Goal: Task Accomplishment & Management: Manage account settings

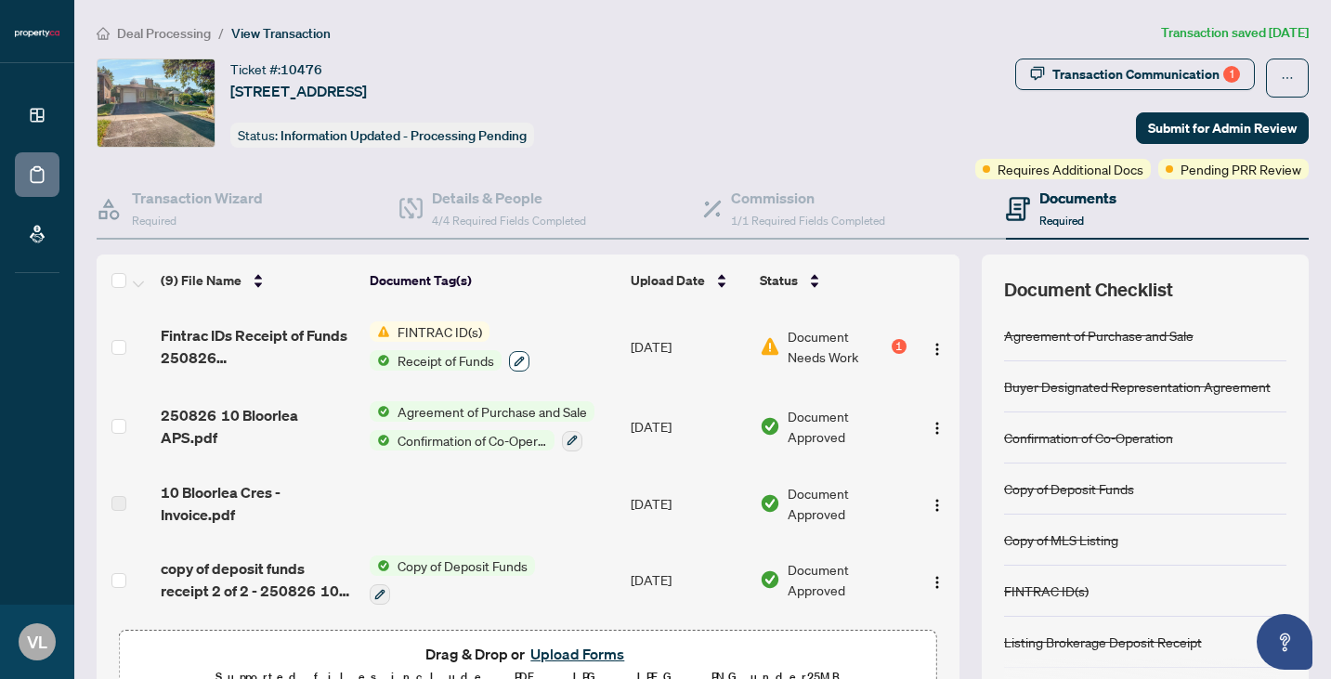
click at [521, 363] on icon "button" at bounding box center [519, 361] width 11 height 11
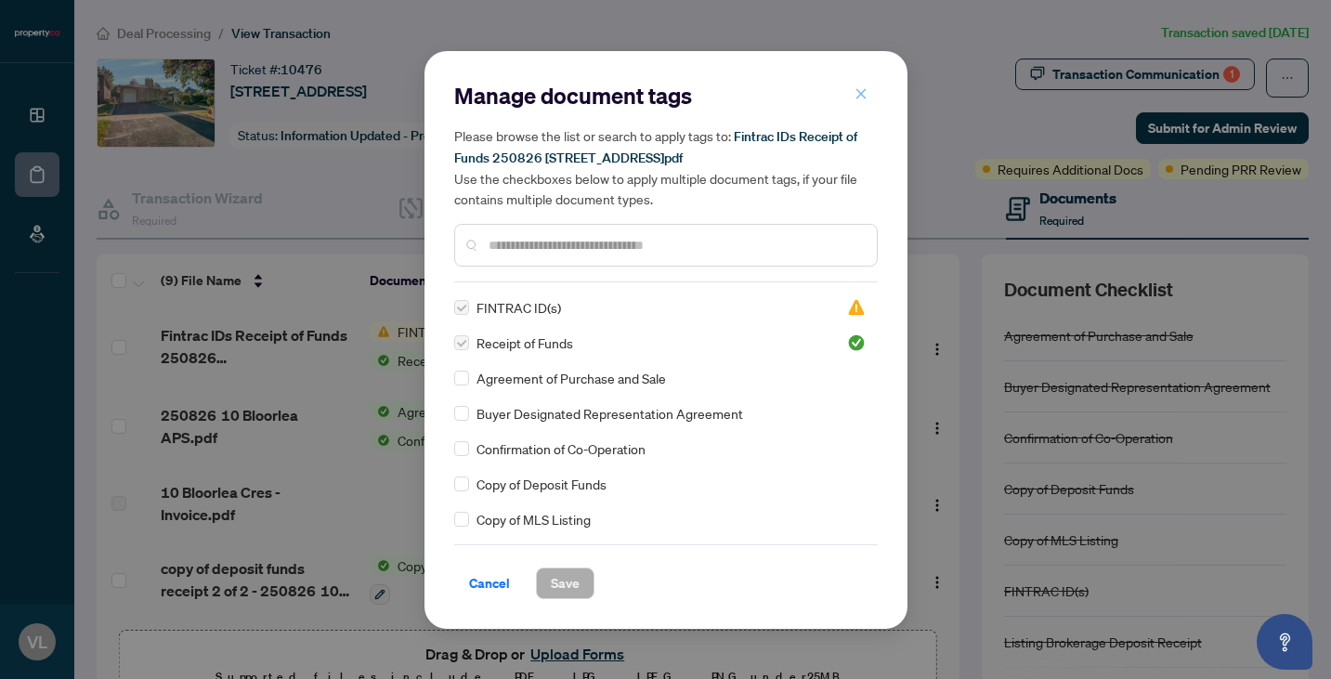
click at [862, 98] on icon "close" at bounding box center [860, 93] width 13 height 13
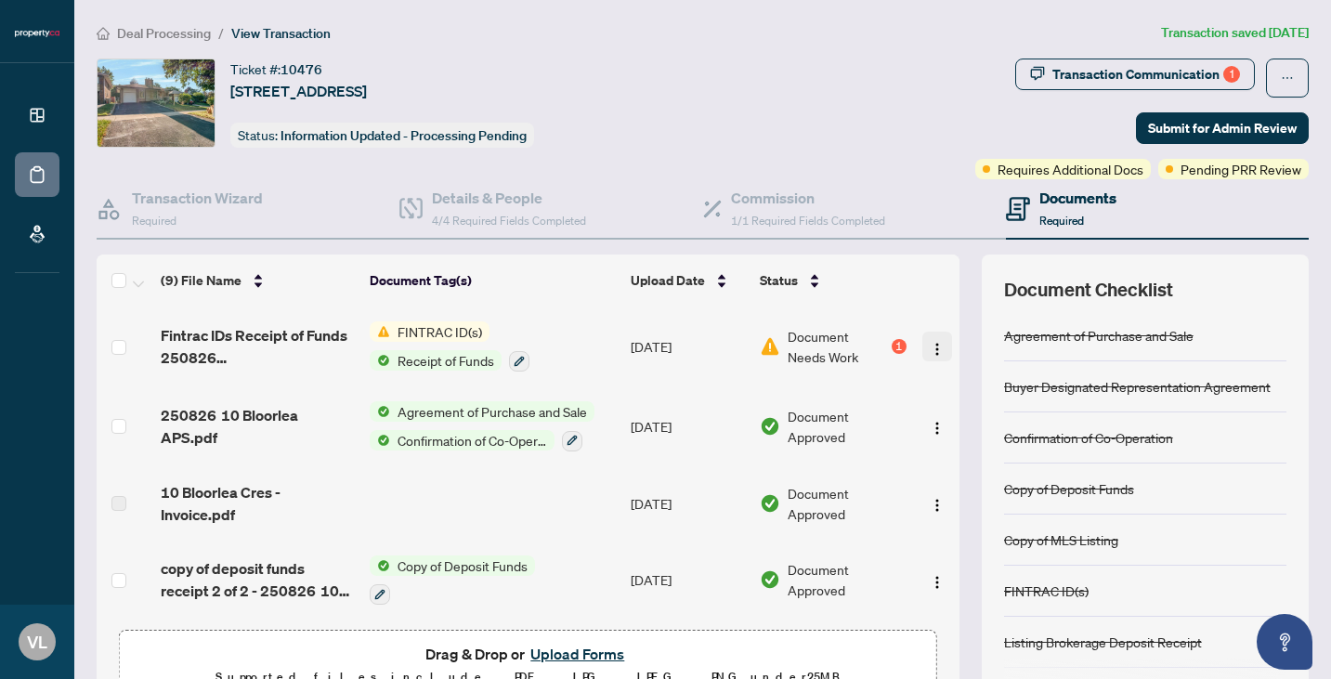
click at [938, 354] on span "button" at bounding box center [937, 346] width 15 height 20
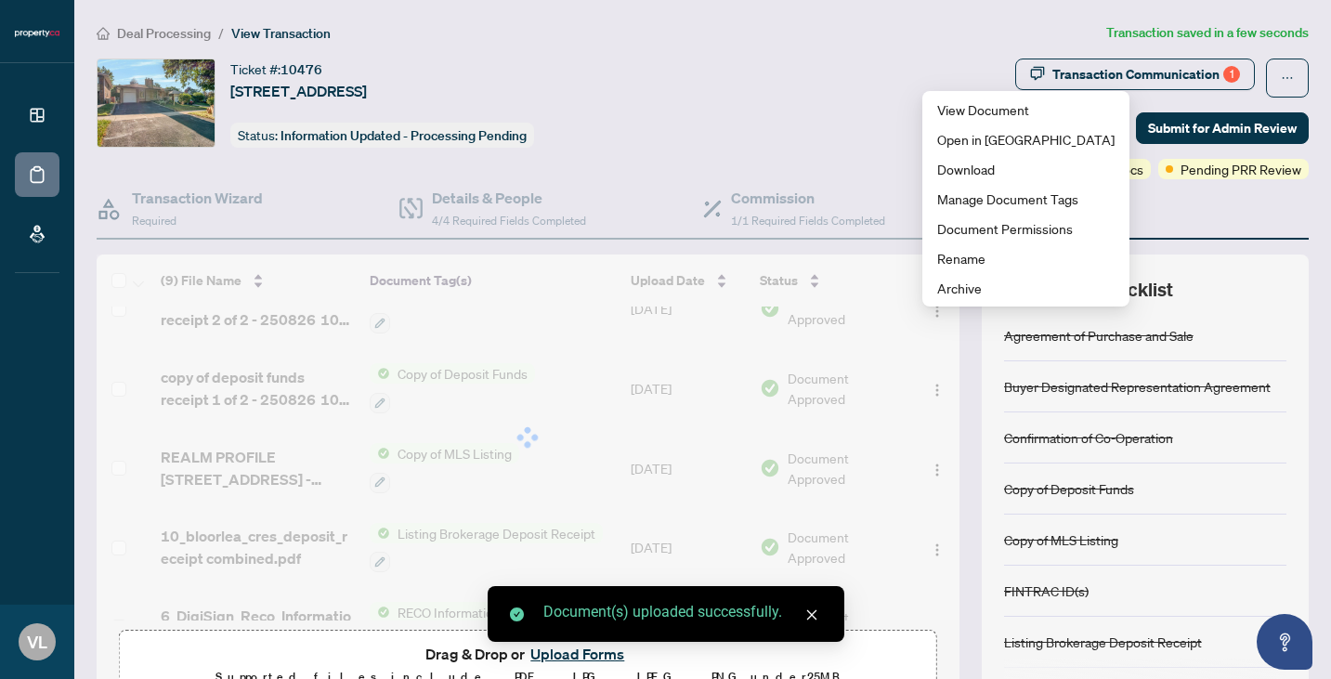
scroll to position [345, 0]
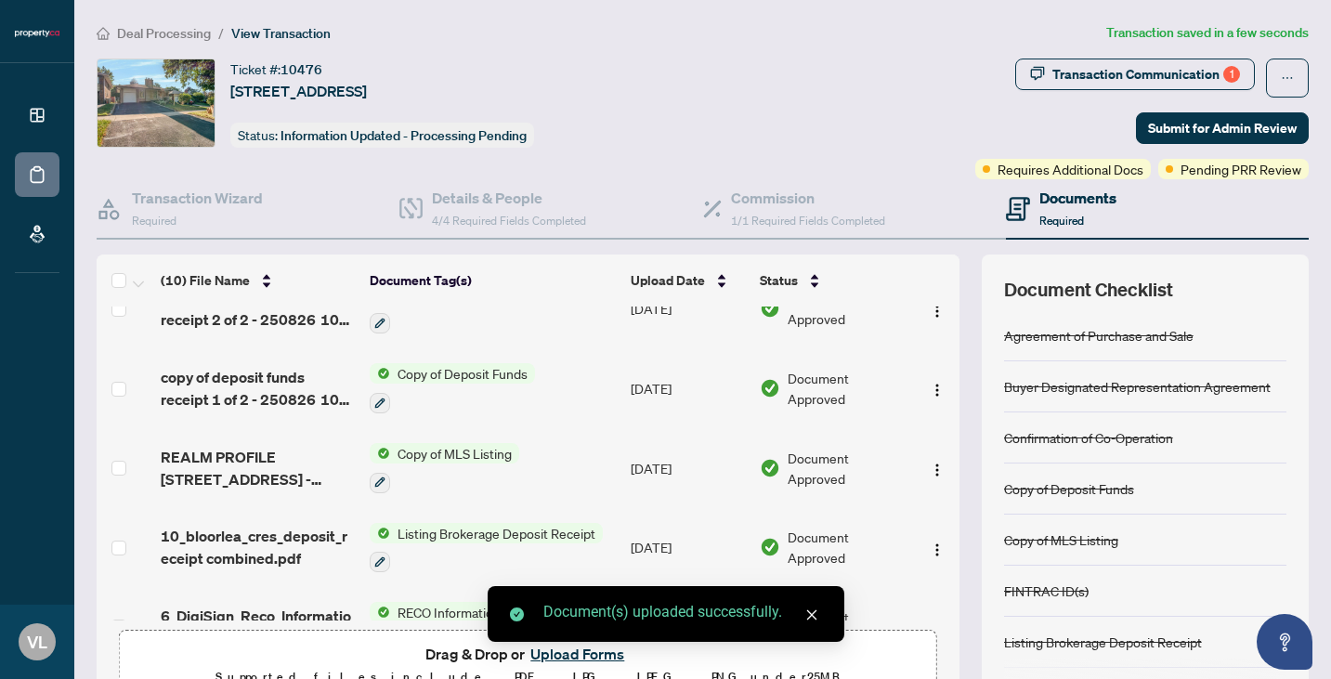
click at [805, 619] on icon "close" at bounding box center [811, 614] width 13 height 13
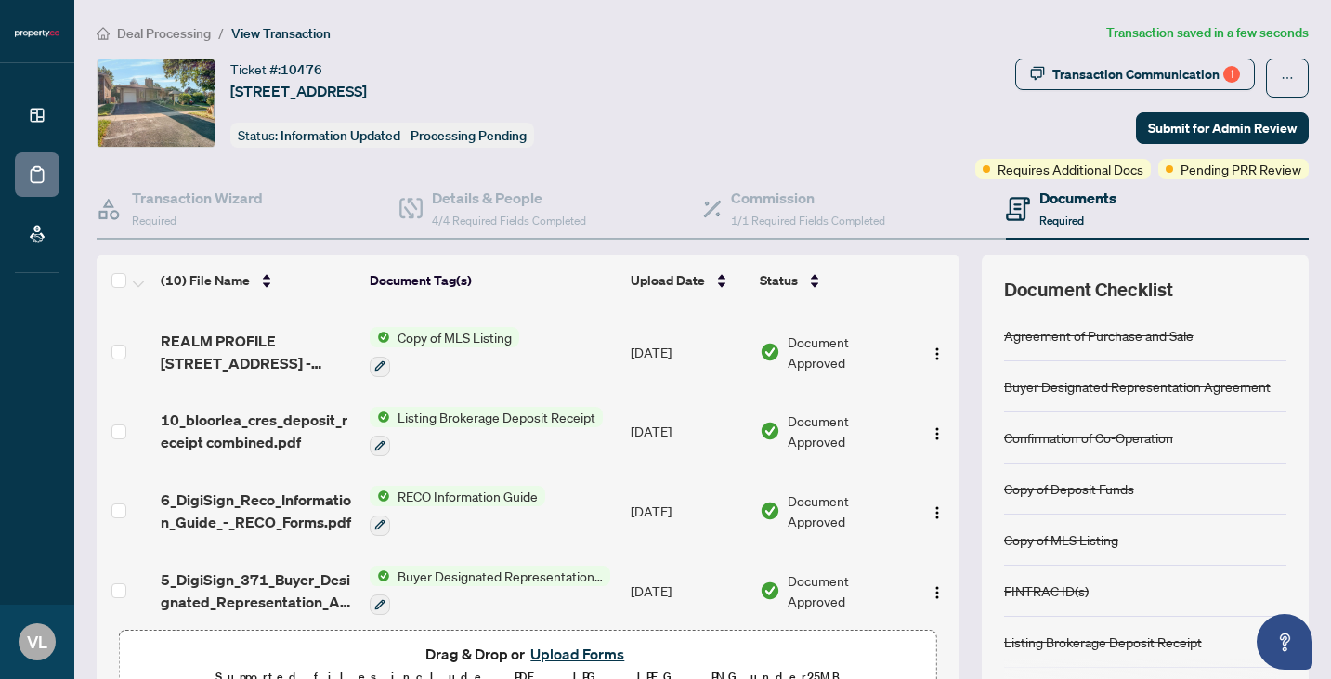
scroll to position [0, 0]
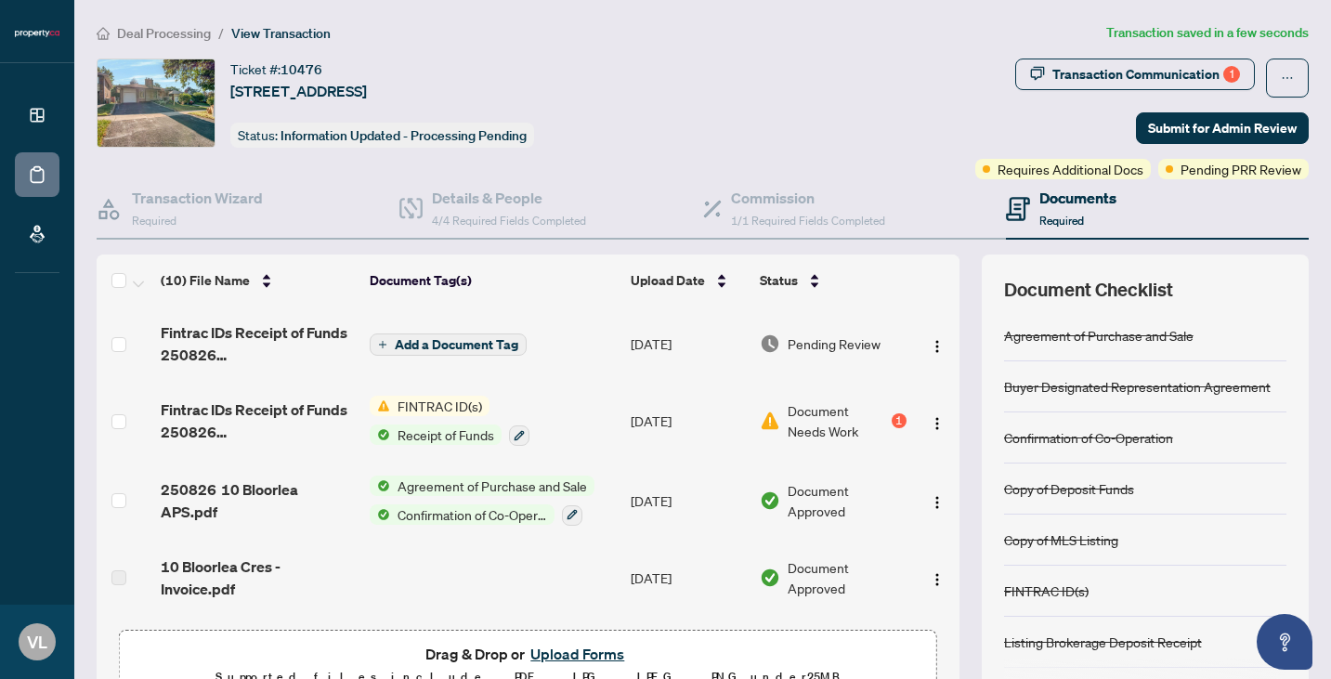
click at [502, 340] on span "Add a Document Tag" at bounding box center [457, 344] width 124 height 13
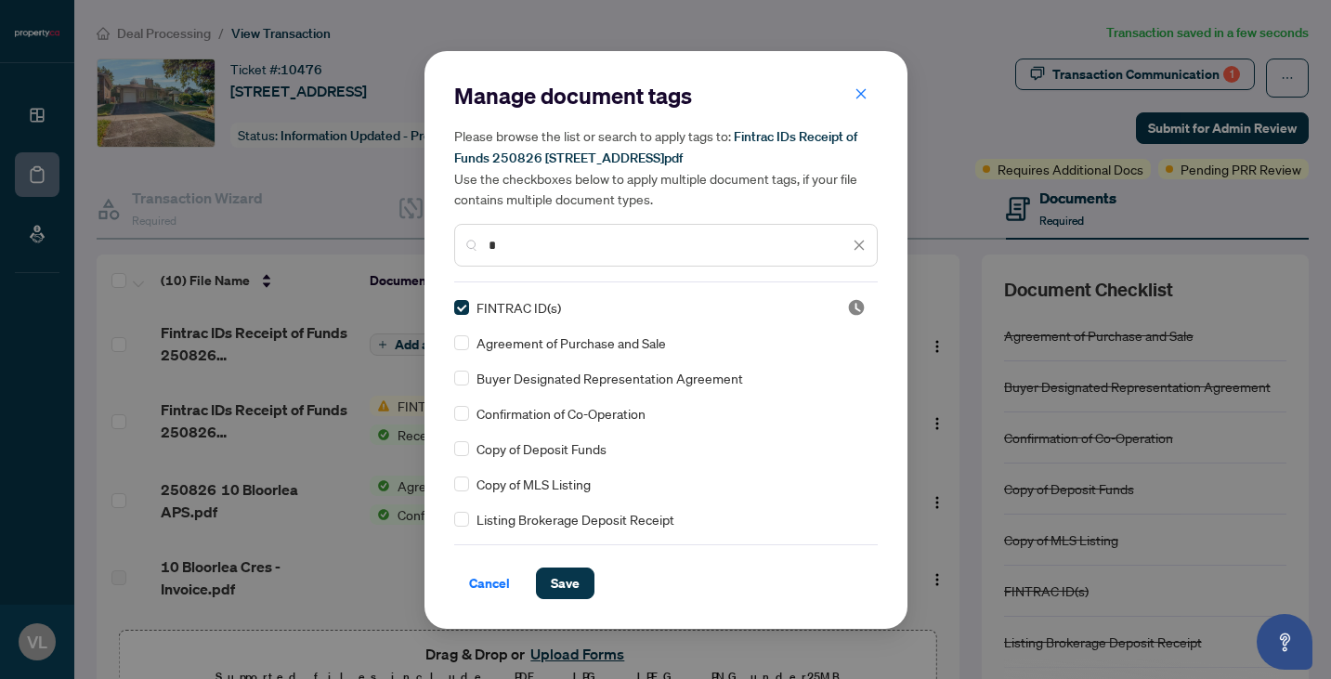
click at [552, 247] on input "*" at bounding box center [668, 245] width 360 height 20
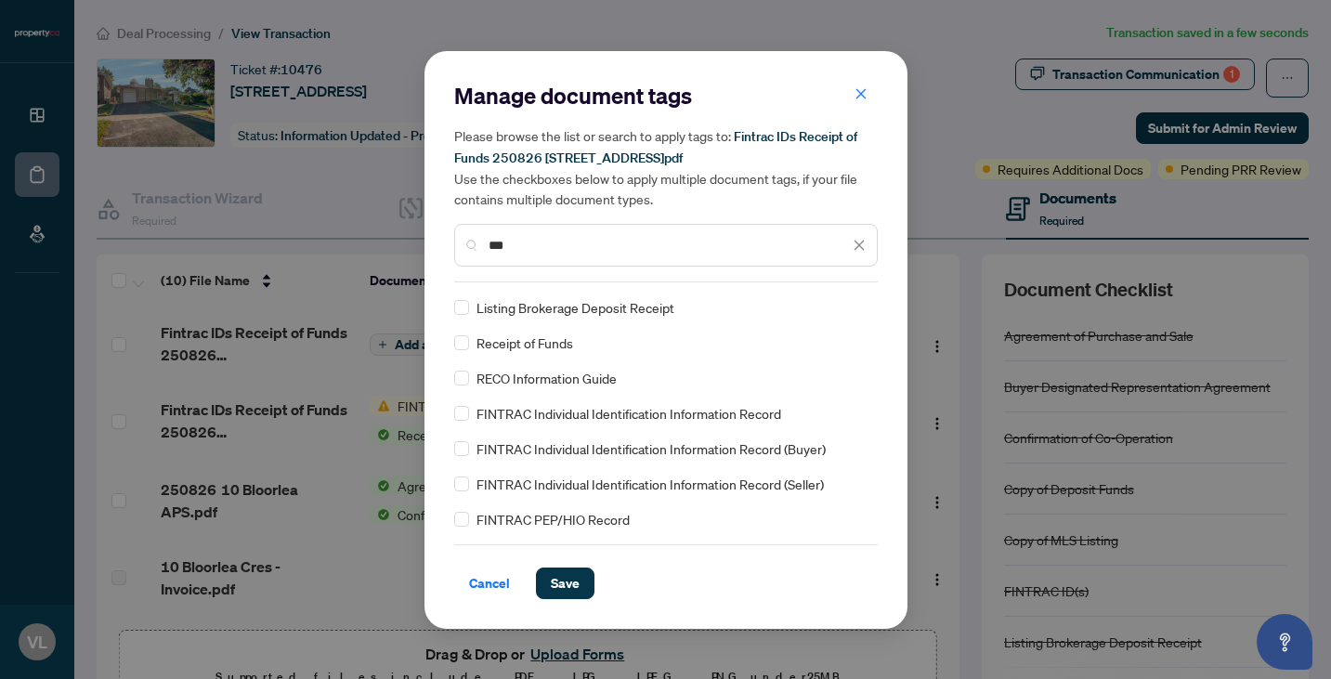
type input "***"
click at [557, 586] on span "Save" at bounding box center [565, 583] width 29 height 30
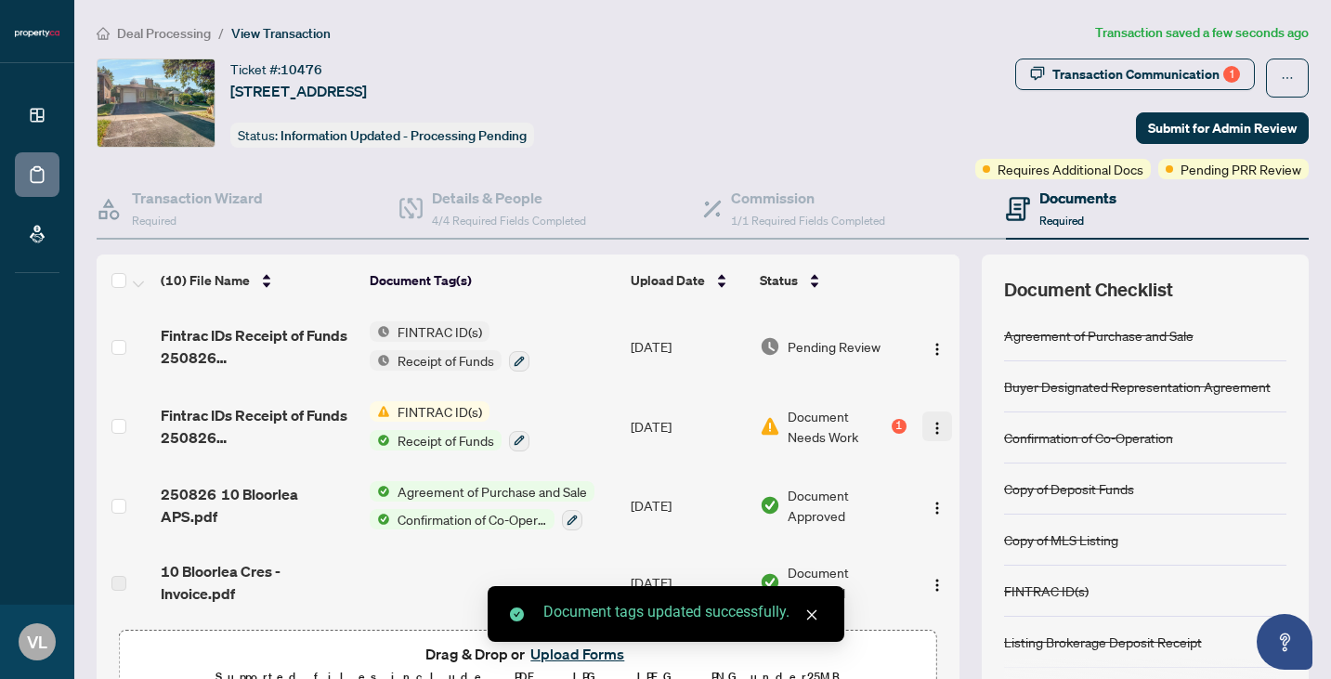
click at [941, 421] on img "button" at bounding box center [937, 428] width 15 height 15
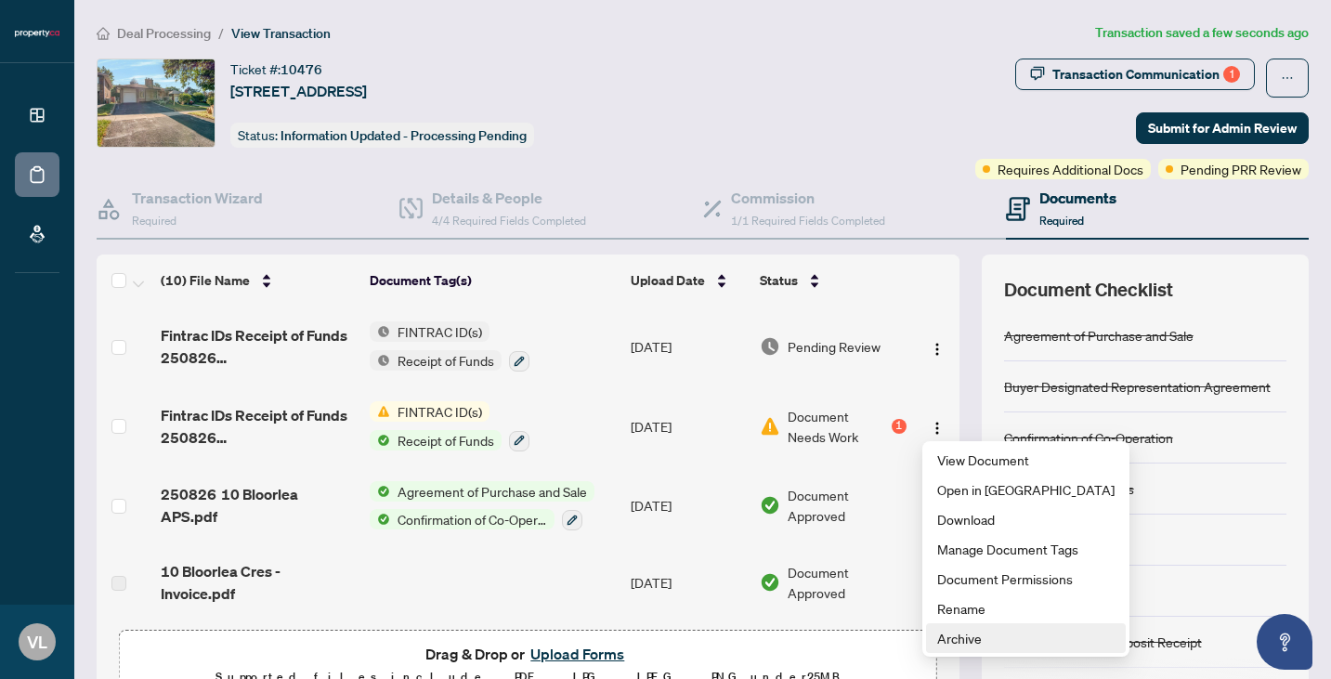
click at [968, 644] on span "Archive" at bounding box center [1025, 638] width 177 height 20
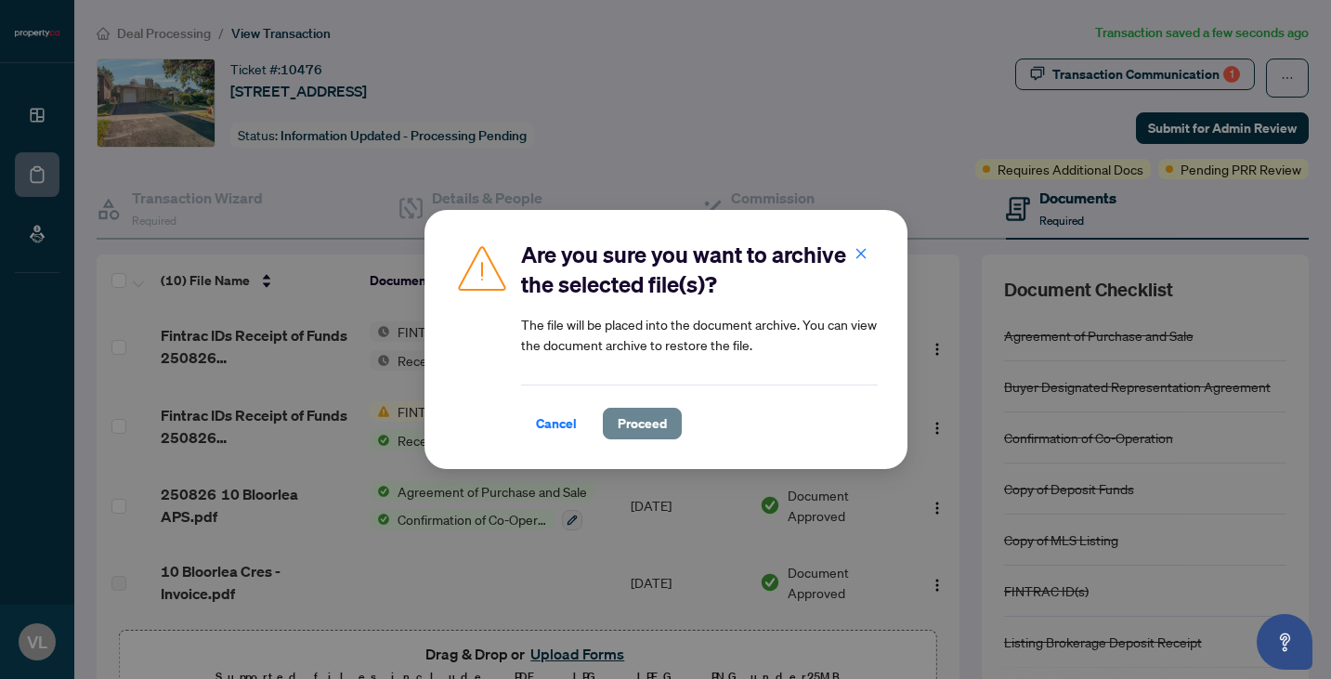
click at [619, 423] on span "Proceed" at bounding box center [642, 424] width 49 height 30
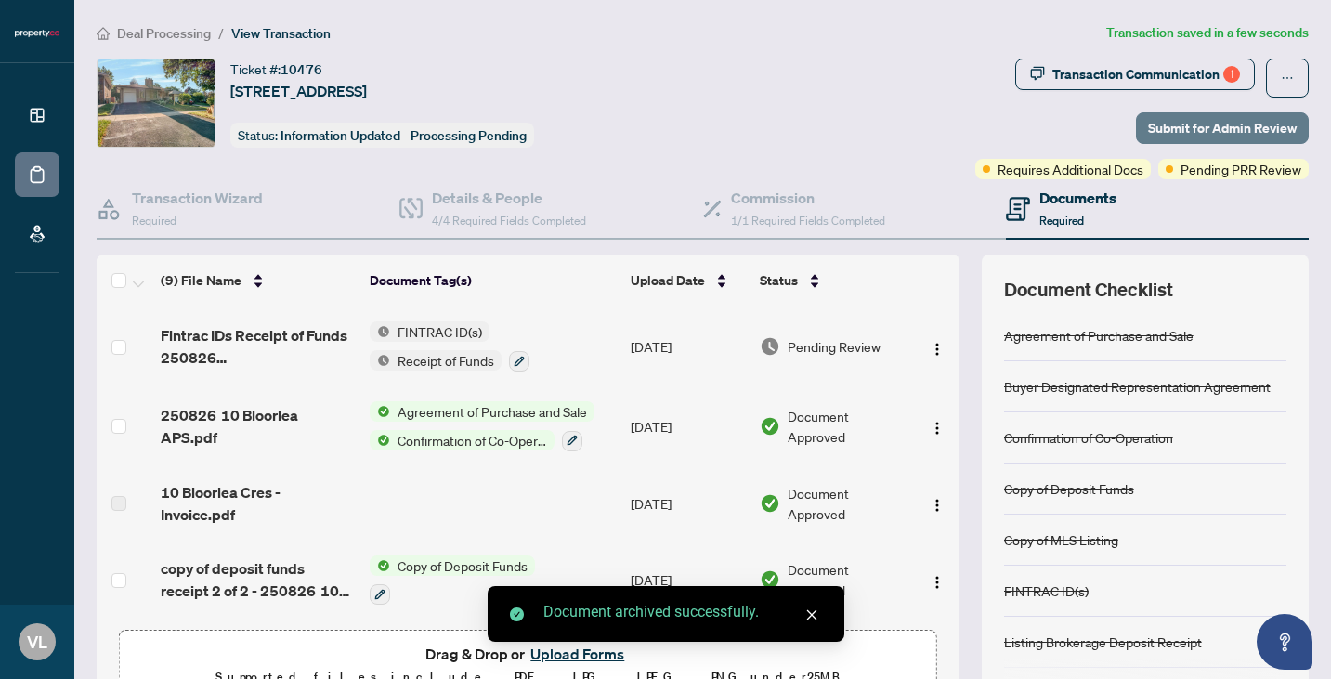
click at [1213, 134] on span "Submit for Admin Review" at bounding box center [1222, 128] width 149 height 30
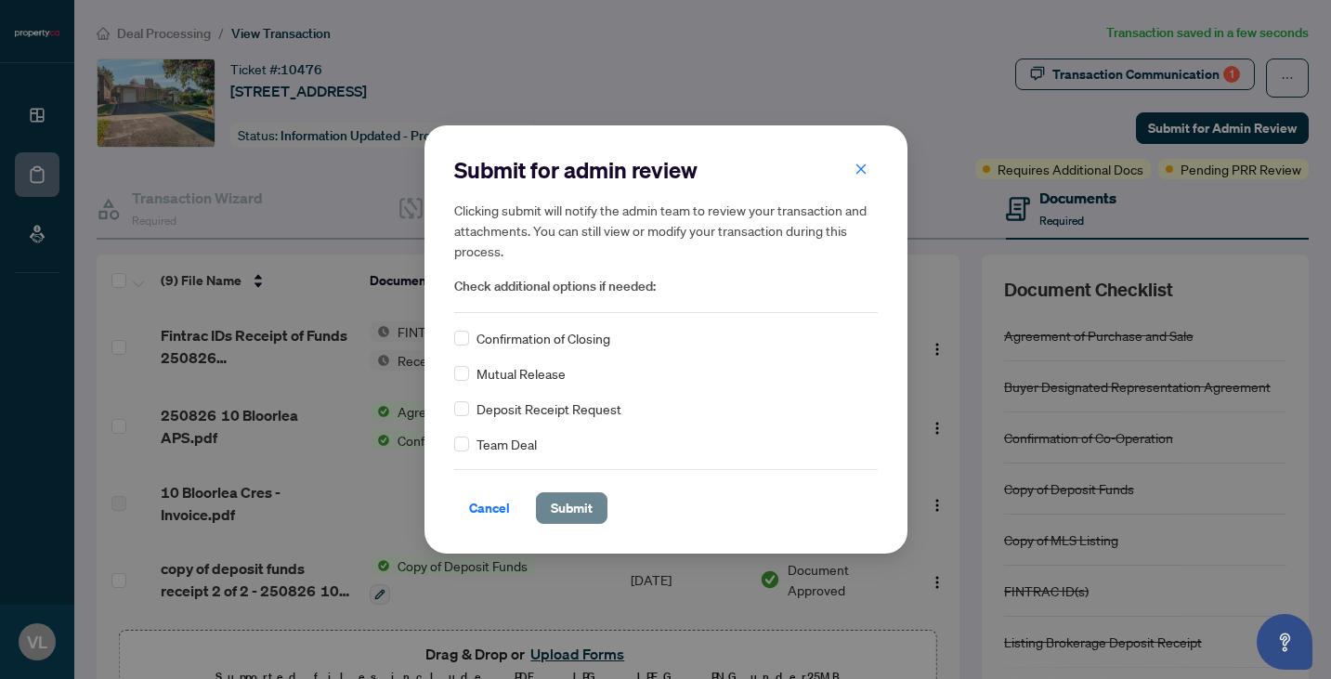
click at [565, 514] on span "Submit" at bounding box center [572, 508] width 42 height 30
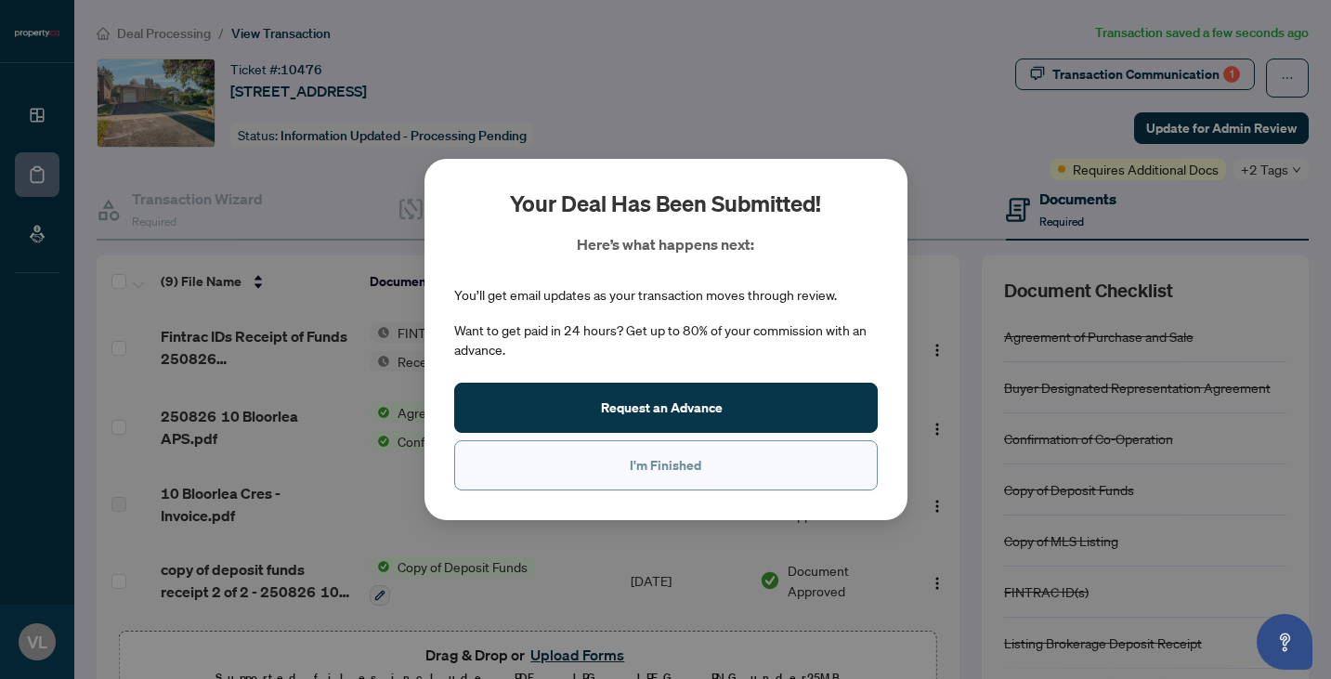
click at [599, 470] on button "I'm Finished" at bounding box center [665, 465] width 423 height 50
